Goal: Information Seeking & Learning: Find specific fact

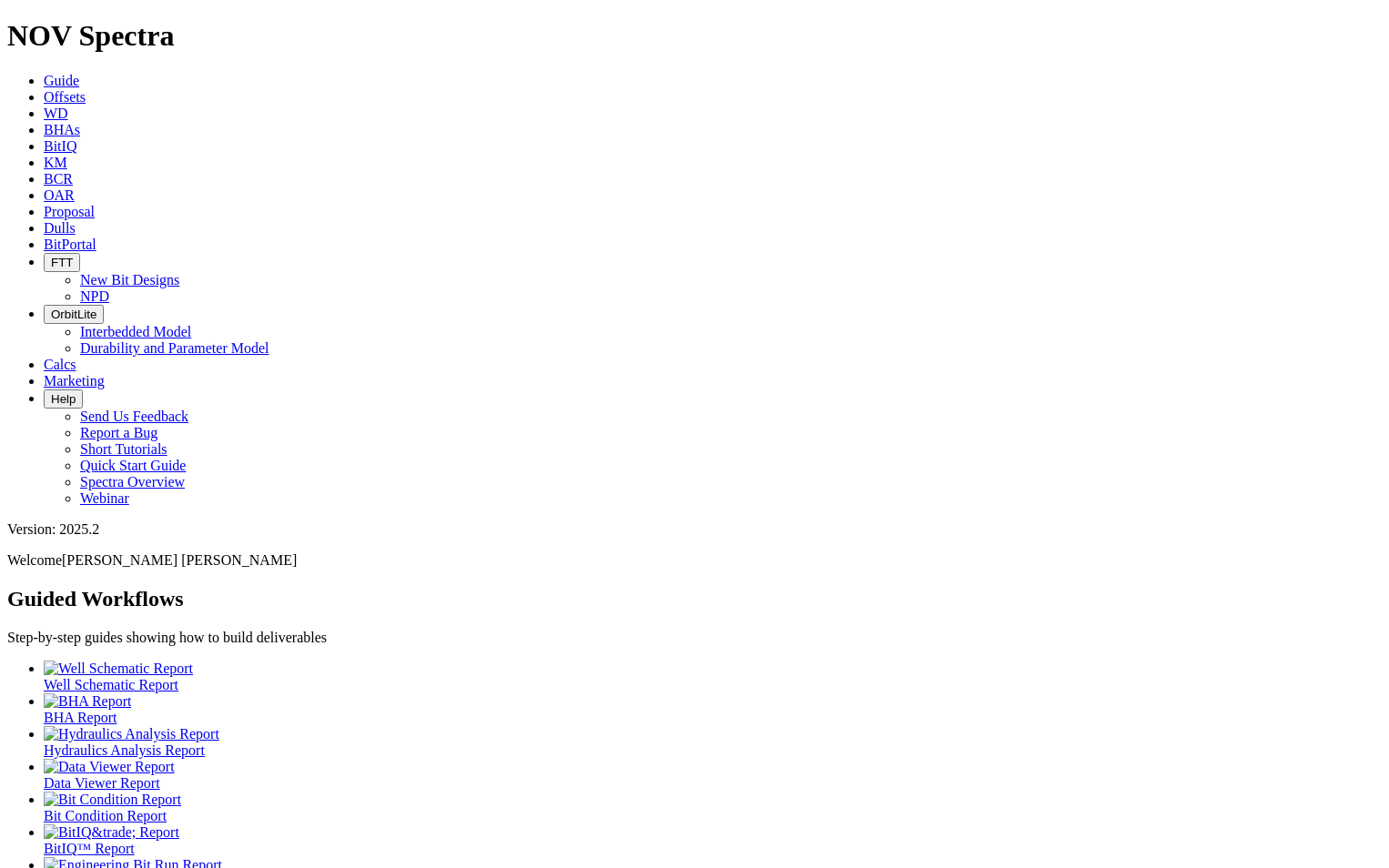
click at [86, 89] on link "Offsets" at bounding box center [64, 97] width 42 height 16
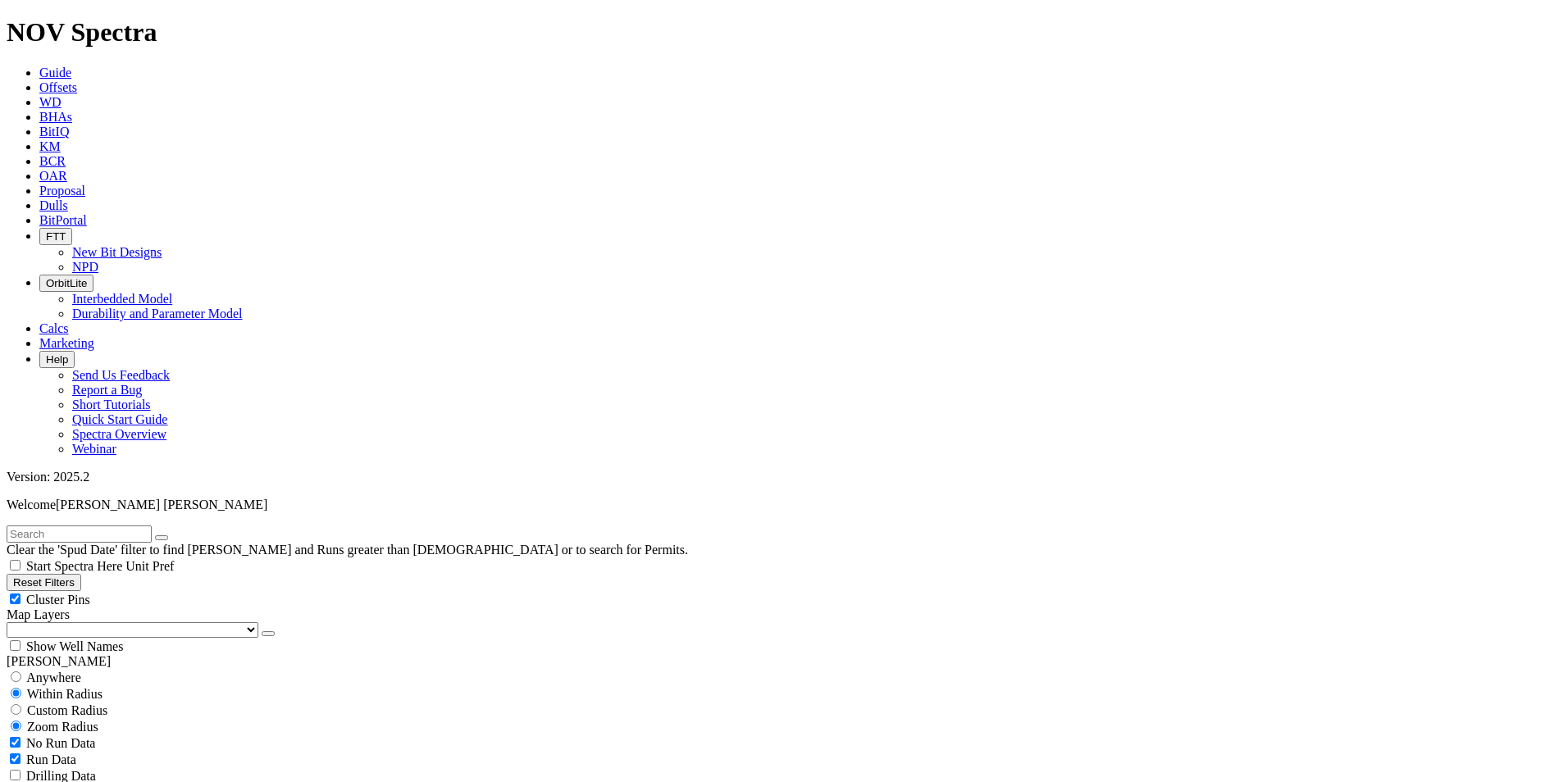
click at [81, 574] on button "Reset Filters" at bounding box center [44, 583] width 75 height 17
click at [51, 671] on span "Anywhere" at bounding box center [54, 677] width 55 height 14
radio input "true"
radio input "false"
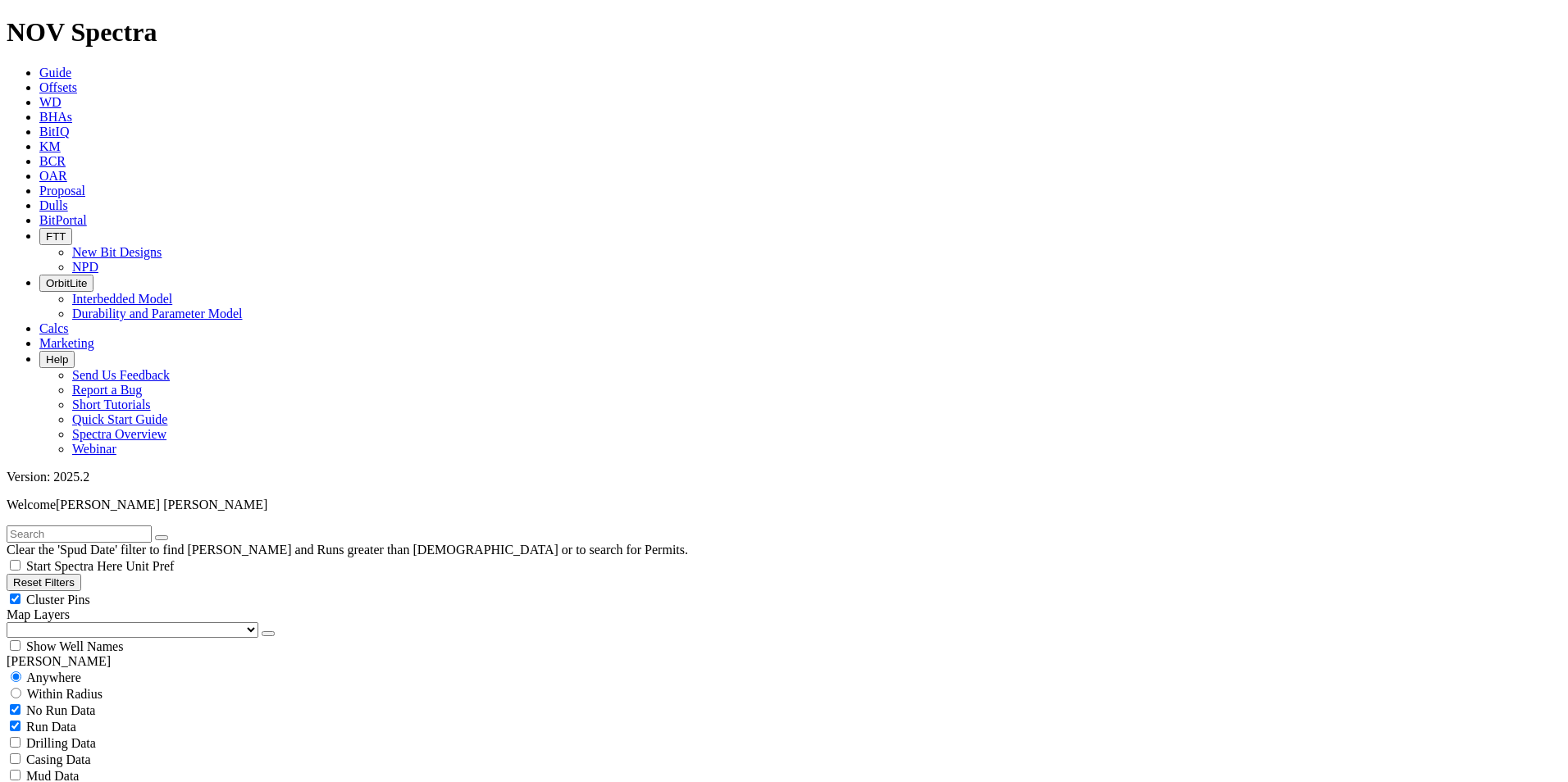
click at [112, 525] on input "text" at bounding box center [79, 534] width 145 height 17
paste input "A315454"
type input "A315454"
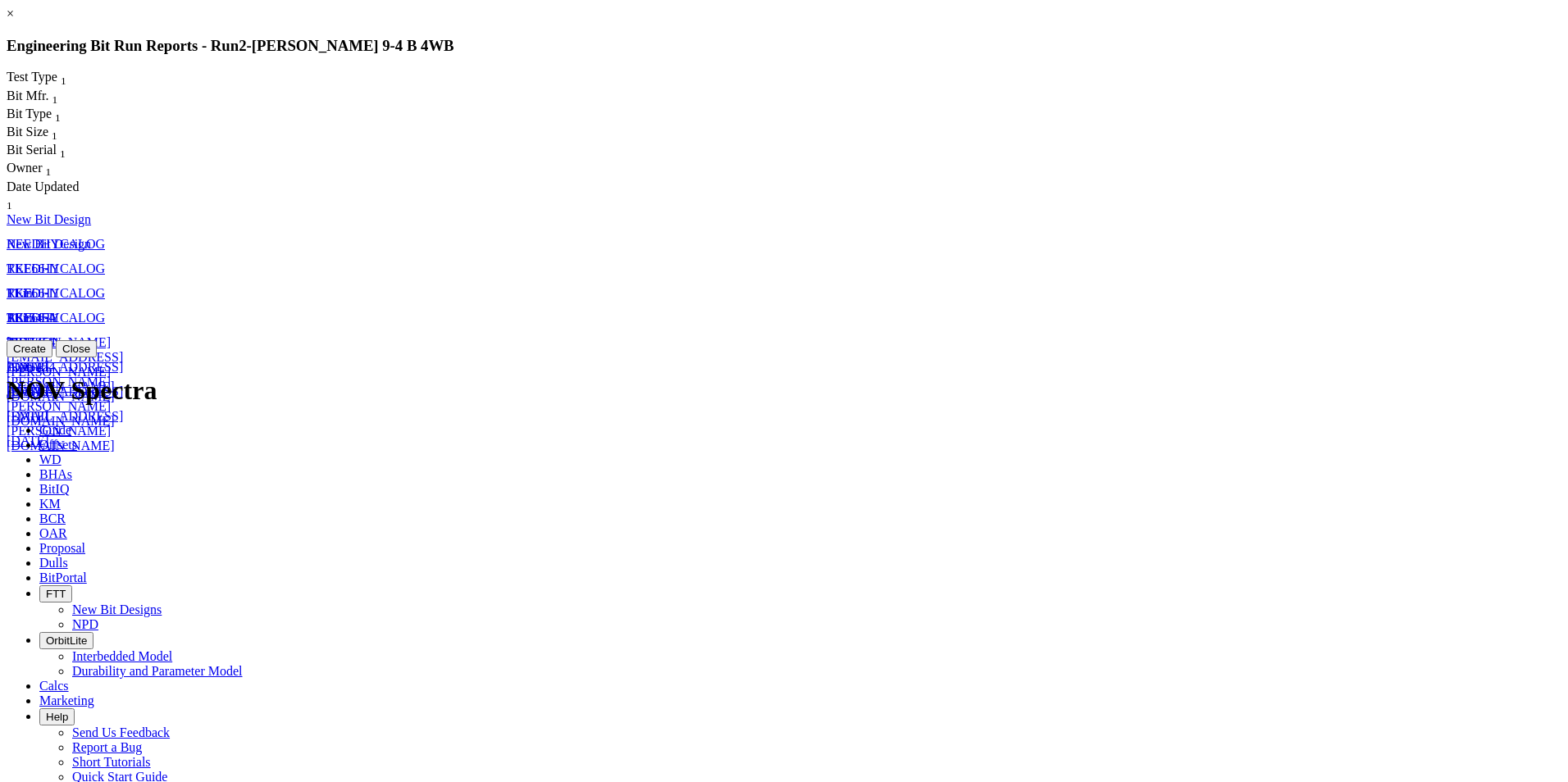
click at [14, 21] on link "×" at bounding box center [10, 13] width 7 height 14
